Goal: Information Seeking & Learning: Learn about a topic

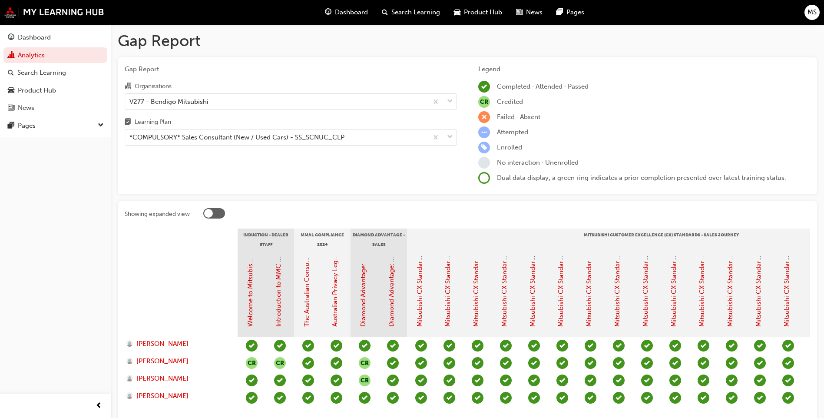
scroll to position [68, 0]
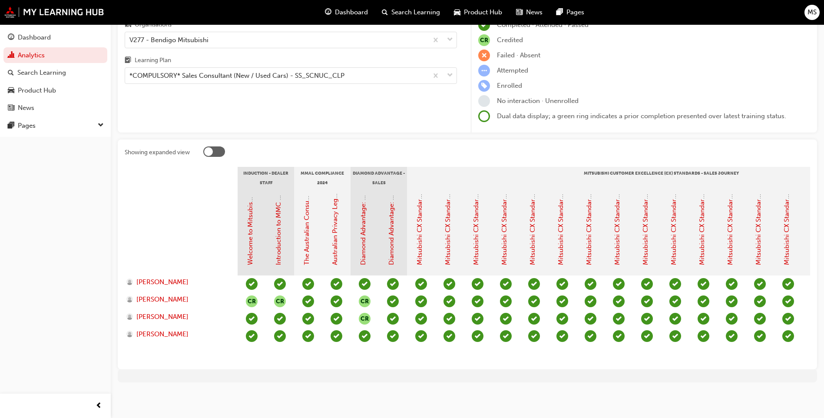
drag, startPoint x: 546, startPoint y: 353, endPoint x: 584, endPoint y: 355, distance: 37.8
click at [584, 355] on section "Induction - Dealer Staff MMAL Compliance 2024 Diamond Advantage - Sales Mitsubi…" at bounding box center [467, 264] width 685 height 195
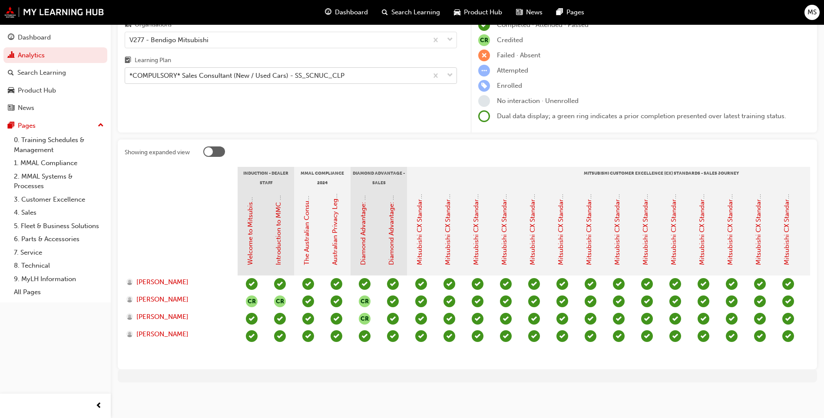
click at [339, 71] on div "*COMPULSORY* Sales Consultant (New / Used Cars) - SS_SCNUC_CLP" at bounding box center [236, 76] width 215 height 10
click at [130, 72] on input "Learning Plan *COMPULSORY* Sales Consultant (New / Used Cars) - SS_SCNUC_CLP" at bounding box center [129, 75] width 1 height 7
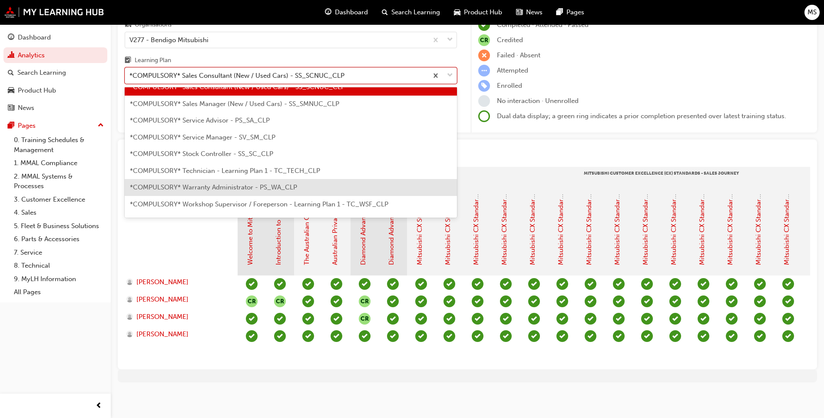
scroll to position [292, 0]
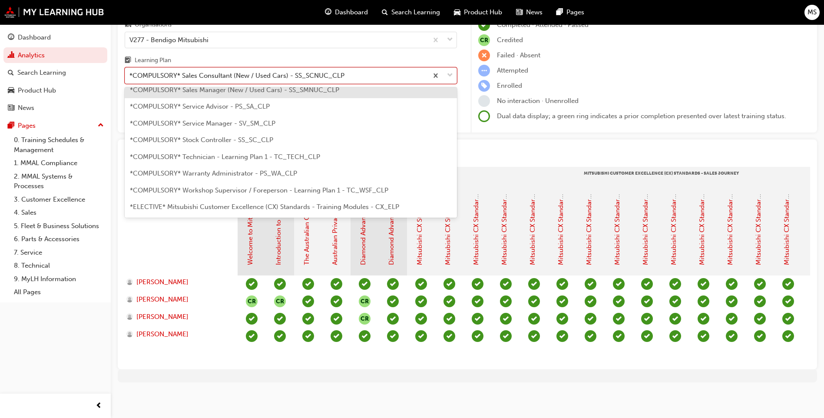
click at [257, 89] on div "*COMPULSORY* Sales Manager (New / Used Cars) - SS_SMNUC_CLP" at bounding box center [291, 90] width 332 height 17
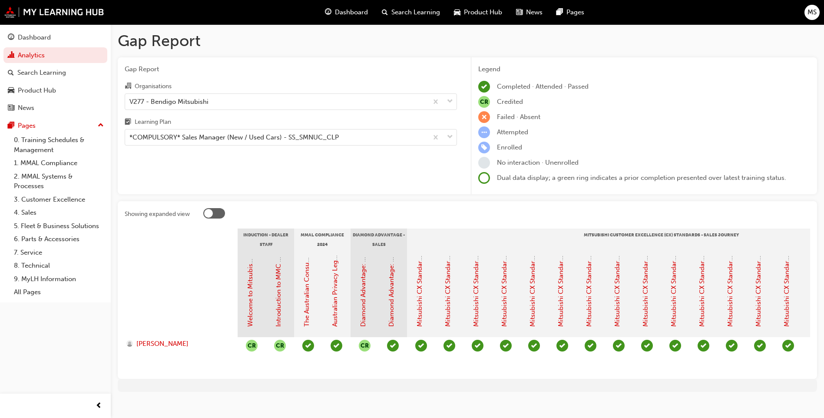
drag, startPoint x: 236, startPoint y: 380, endPoint x: 333, endPoint y: 379, distance: 97.3
click at [333, 379] on div "Showing expanded view Induction - Dealer Staff MMAL Compliance 2024 Diamond Adv…" at bounding box center [467, 290] width 699 height 178
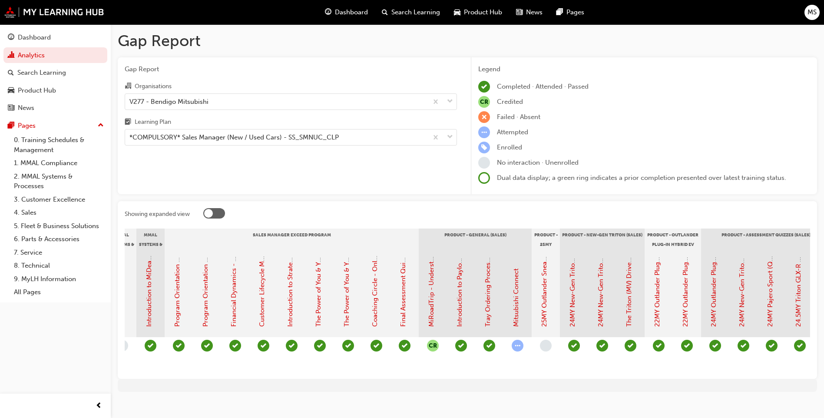
scroll to position [0, 1234]
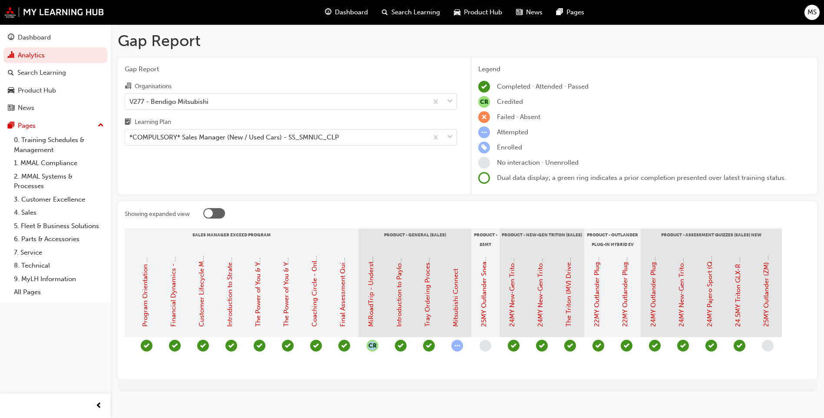
drag, startPoint x: 675, startPoint y: 379, endPoint x: 328, endPoint y: 353, distance: 347.5
click at [328, 353] on div "Showing expanded view Induction - Dealer Staff MMAL Compliance 2024 Diamond Adv…" at bounding box center [467, 290] width 699 height 178
click at [328, 146] on div "Gap Report Organisations V277 - Bendigo Mitsubishi Learning Plan *COMPULSORY* S…" at bounding box center [291, 125] width 346 height 137
click at [327, 141] on div "*COMPULSORY* Sales Manager (New / Used Cars) - SS_SMNUC_CLP" at bounding box center [233, 137] width 209 height 10
click at [130, 141] on input "Learning Plan *COMPULSORY* Sales Manager (New / Used Cars) - SS_SMNUC_CLP" at bounding box center [129, 136] width 1 height 7
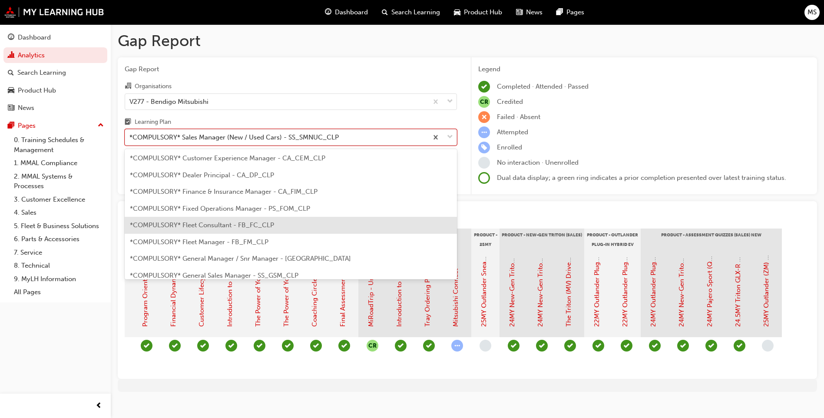
scroll to position [0, 0]
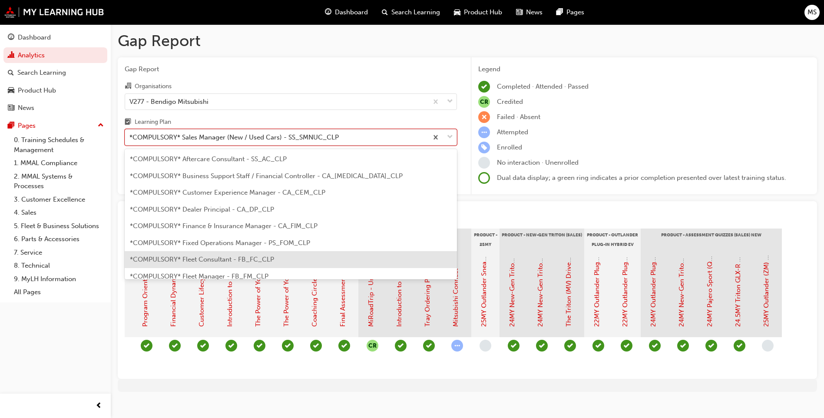
click at [251, 261] on span "*COMPULSORY* Fleet Consultant - FB_FC_CLP" at bounding box center [202, 259] width 144 height 8
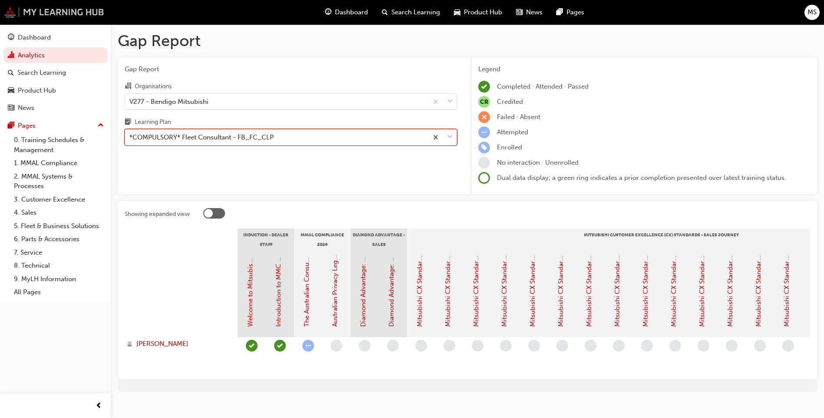
click at [10, 8] on img at bounding box center [54, 12] width 100 height 11
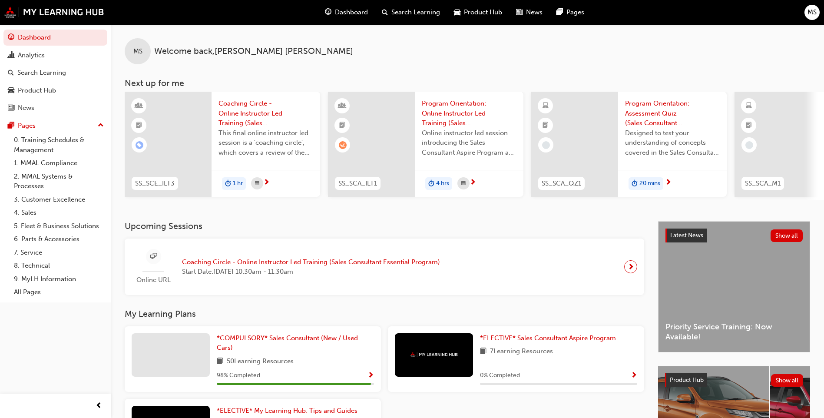
click at [477, 4] on div "Product Hub" at bounding box center [478, 12] width 62 height 18
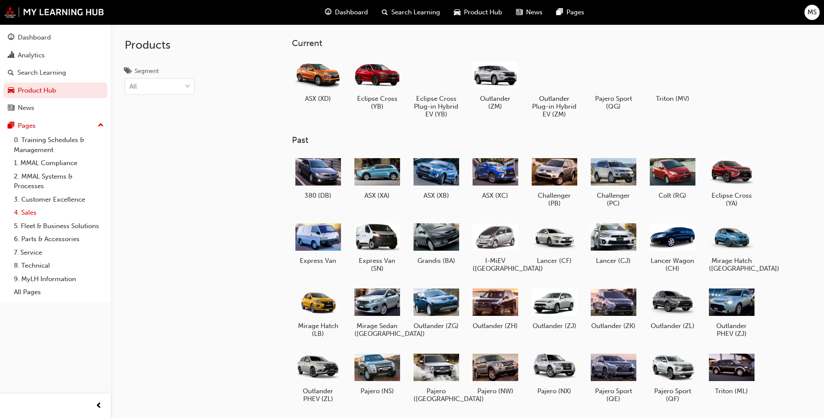
click at [26, 209] on link "4. Sales" at bounding box center [58, 212] width 97 height 13
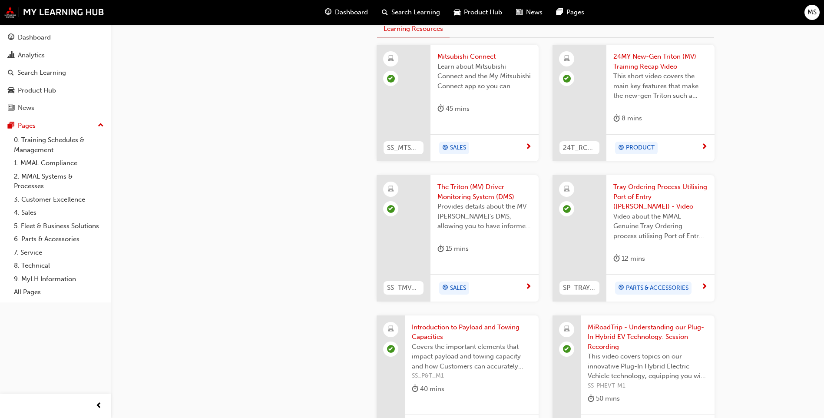
scroll to position [304, 0]
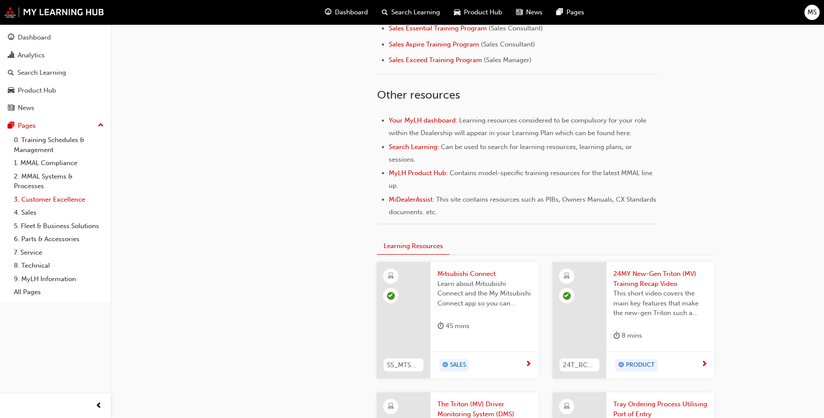
click at [39, 195] on link "3. Customer Excellence" at bounding box center [58, 199] width 97 height 13
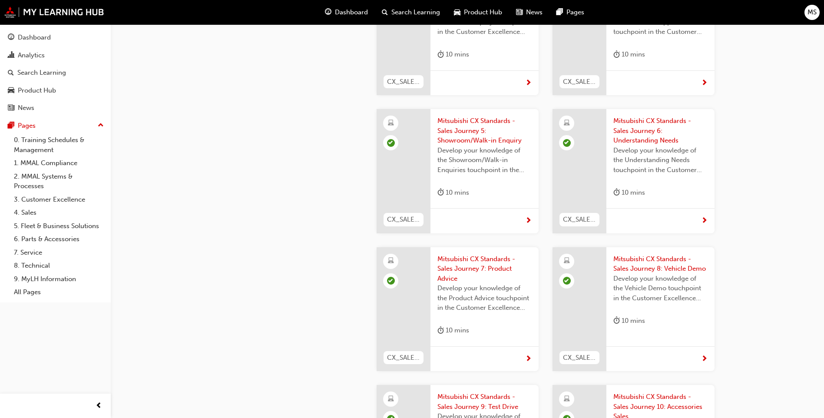
scroll to position [695, 0]
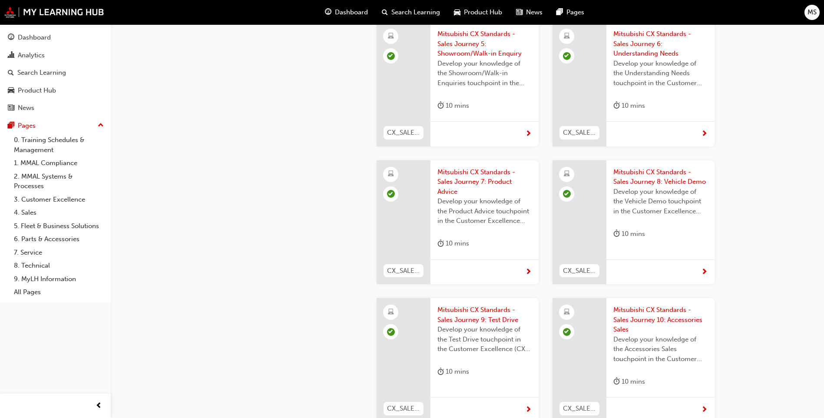
click at [478, 259] on div at bounding box center [484, 271] width 108 height 25
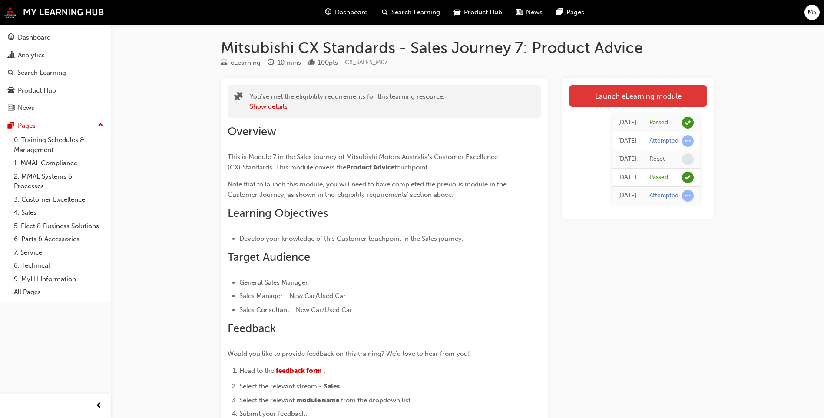
click at [603, 94] on link "Launch eLearning module" at bounding box center [638, 96] width 138 height 22
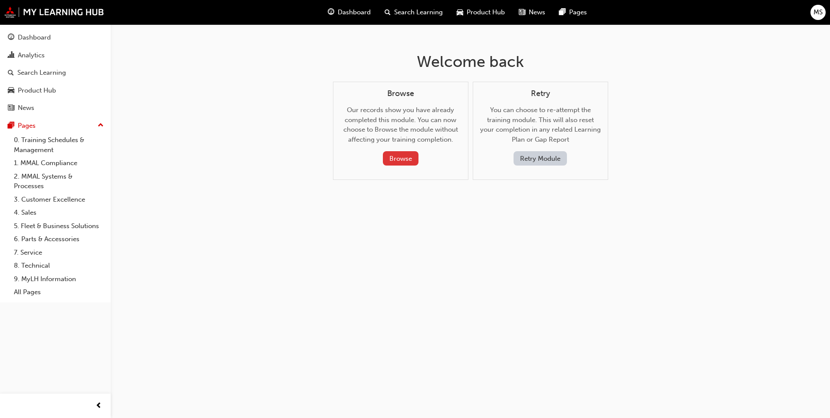
click at [402, 162] on button "Browse" at bounding box center [401, 158] width 36 height 14
